Goal: Task Accomplishment & Management: Use online tool/utility

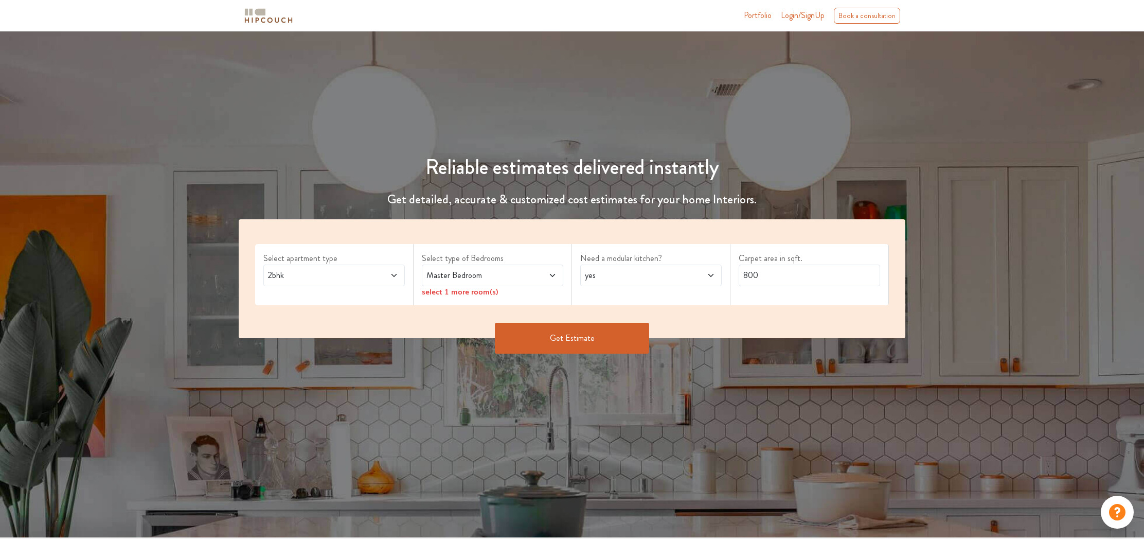
click at [545, 277] on span at bounding box center [540, 275] width 33 height 12
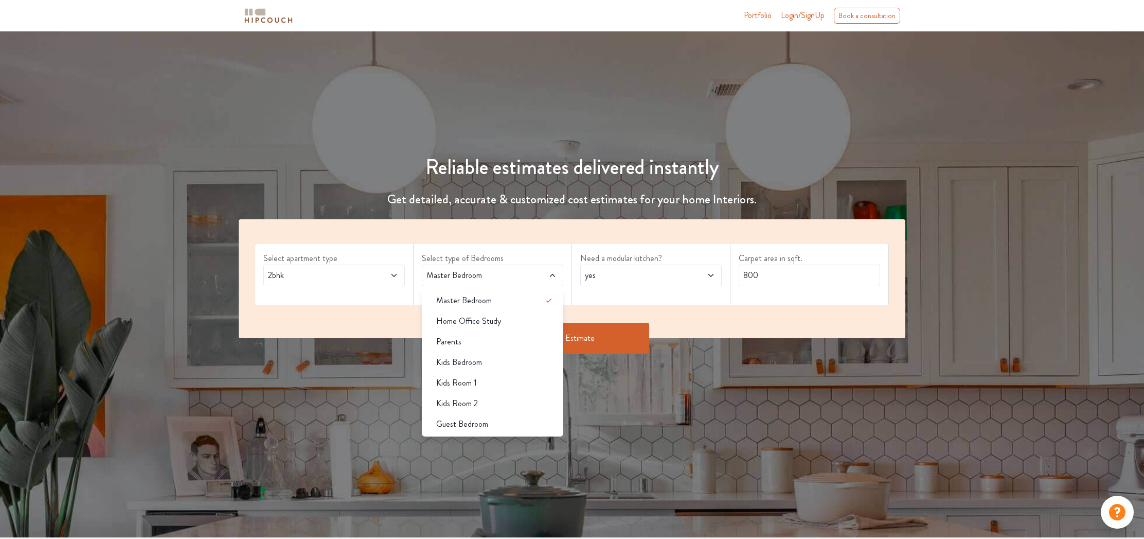
click at [545, 277] on span at bounding box center [540, 275] width 33 height 12
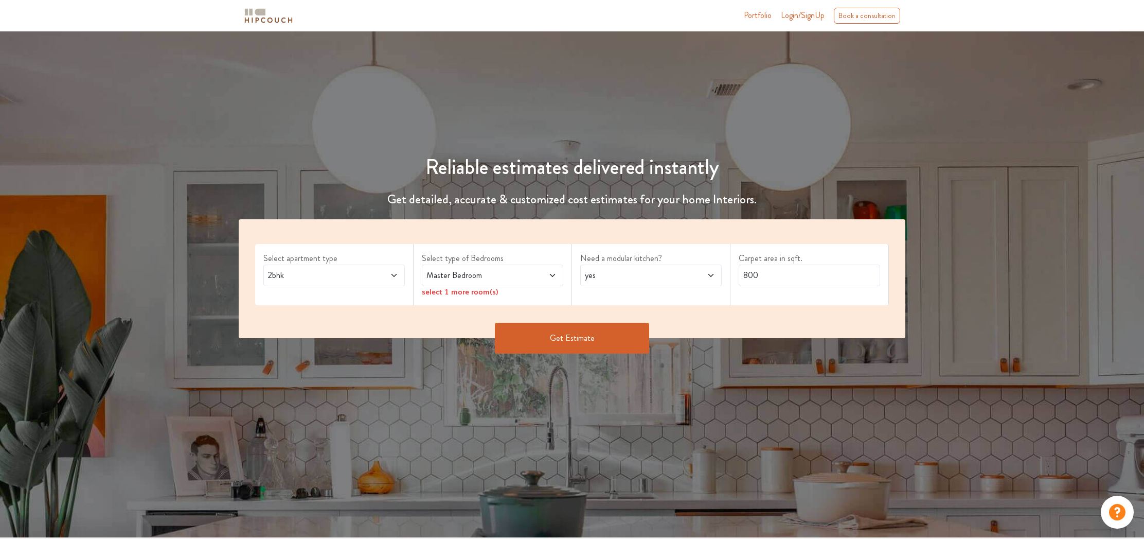
click at [333, 316] on div "Select apartment type 2bhk Select type of Bedrooms Master Bedroom select 1 more…" at bounding box center [572, 278] width 667 height 119
click at [405, 289] on div "Select apartment type 2bhk" at bounding box center [334, 274] width 158 height 61
click at [394, 271] on icon at bounding box center [394, 275] width 8 height 8
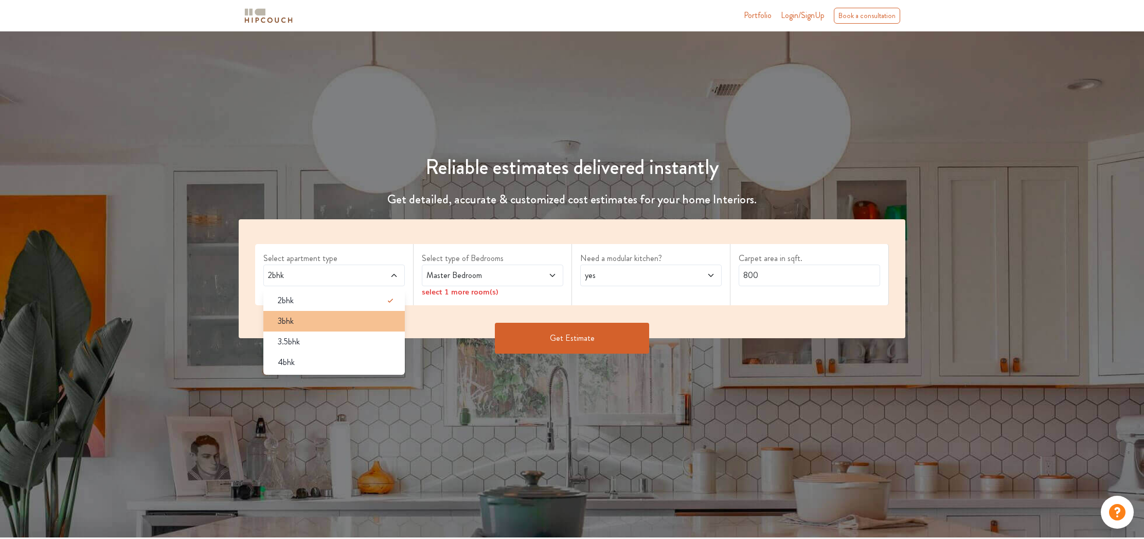
click at [321, 319] on div "3bhk" at bounding box center [337, 321] width 135 height 12
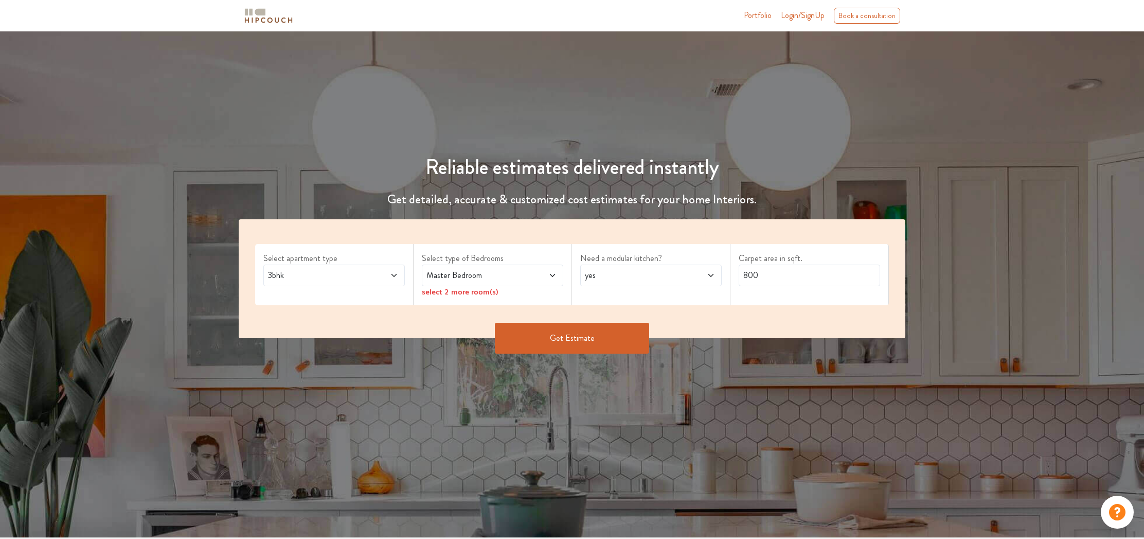
click at [706, 274] on span at bounding box center [698, 275] width 33 height 12
click at [684, 323] on div "no" at bounding box center [654, 321] width 135 height 12
click at [524, 271] on span at bounding box center [540, 275] width 33 height 12
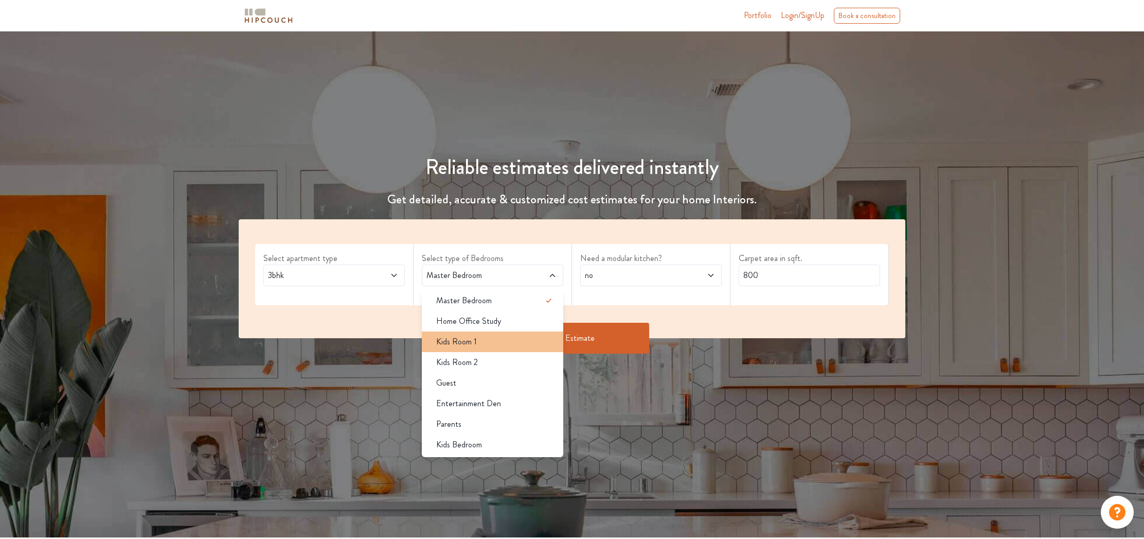
click at [514, 345] on div "Kids Room 1" at bounding box center [495, 341] width 135 height 12
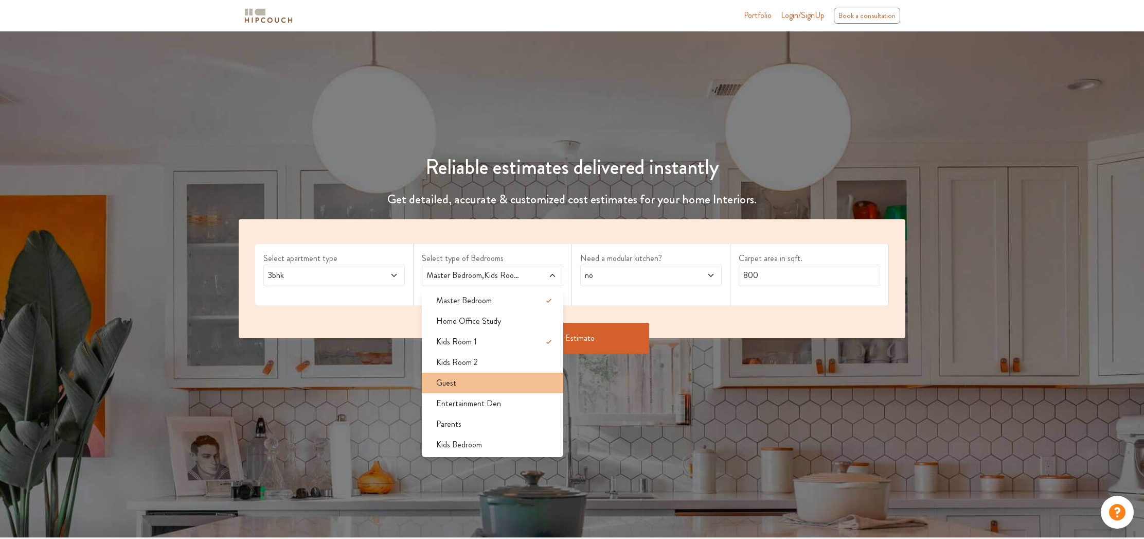
click at [519, 384] on div "Guest" at bounding box center [495, 383] width 135 height 12
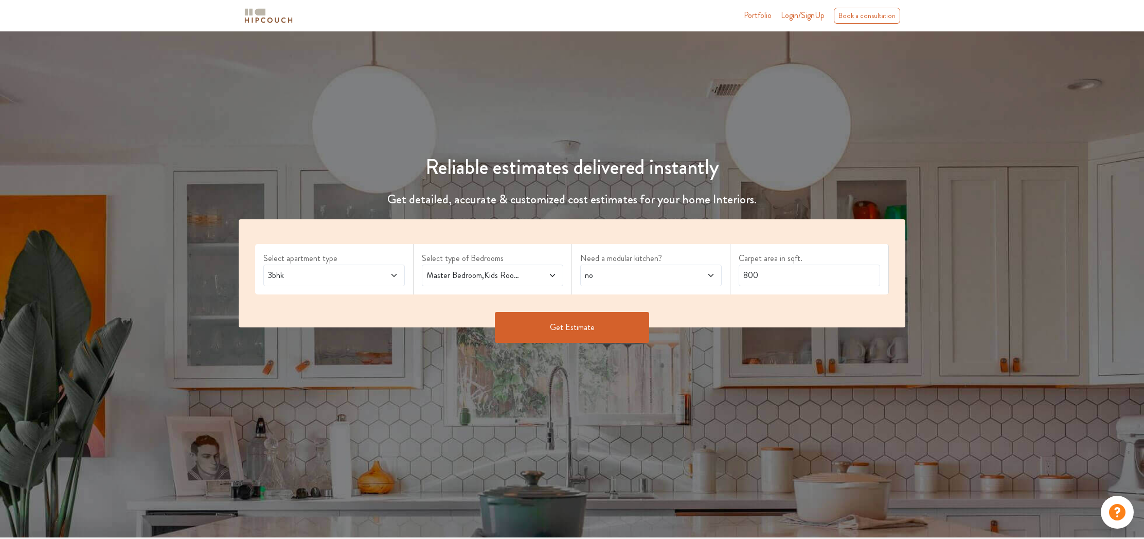
click at [592, 320] on button "Get Estimate" at bounding box center [572, 327] width 154 height 31
